Goal: Task Accomplishment & Management: Manage account settings

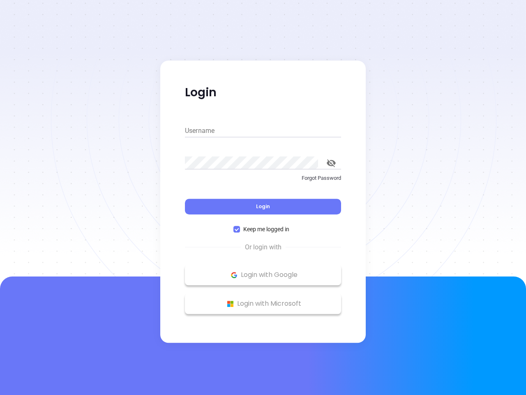
click at [263, 197] on div "Login" at bounding box center [263, 202] width 156 height 26
click at [263, 131] on input "Username" at bounding box center [263, 130] width 156 height 13
click at [332, 163] on icon "toggle password visibility" at bounding box center [331, 163] width 9 height 8
click at [263, 206] on span "Login" at bounding box center [263, 206] width 14 height 7
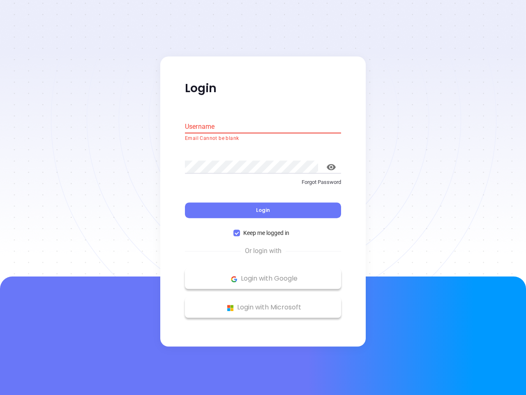
click at [263, 229] on span "Keep me logged in" at bounding box center [266, 233] width 53 height 9
click at [240, 230] on input "Keep me logged in" at bounding box center [237, 233] width 7 height 7
checkbox input "false"
click at [263, 275] on p "Login with Google" at bounding box center [263, 279] width 148 height 12
click at [263, 304] on p "Login with Microsoft" at bounding box center [263, 307] width 148 height 12
